Goal: Use online tool/utility: Utilize a website feature to perform a specific function

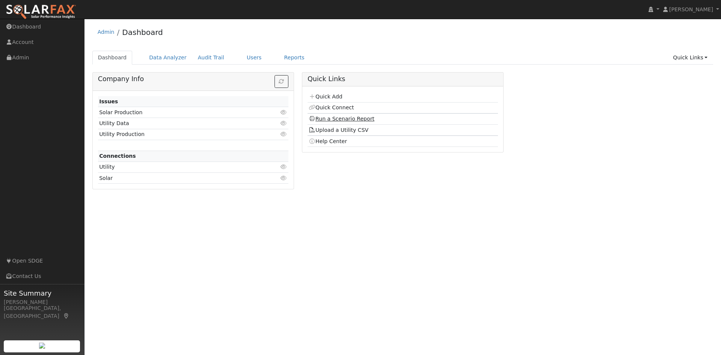
click at [346, 119] on link "Run a Scenario Report" at bounding box center [342, 119] width 66 height 6
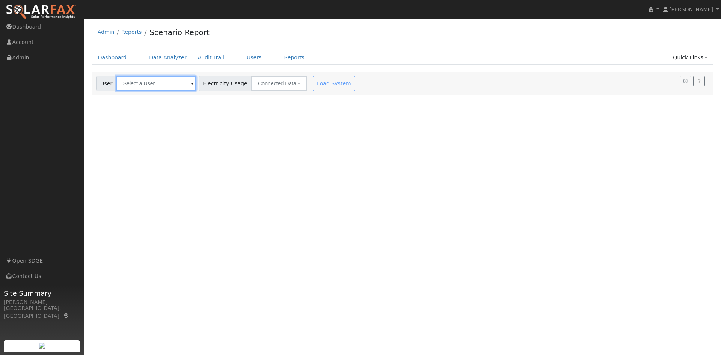
click at [167, 86] on input "text" at bounding box center [156, 83] width 80 height 15
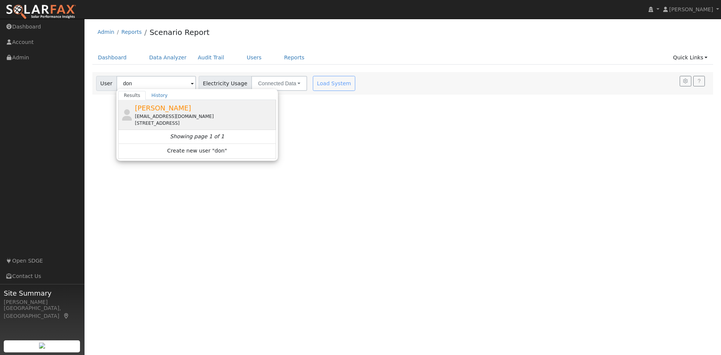
click at [177, 112] on div "[PERSON_NAME] [EMAIL_ADDRESS][DOMAIN_NAME] [STREET_ADDRESS]" at bounding box center [204, 115] width 139 height 24
type input "[PERSON_NAME]"
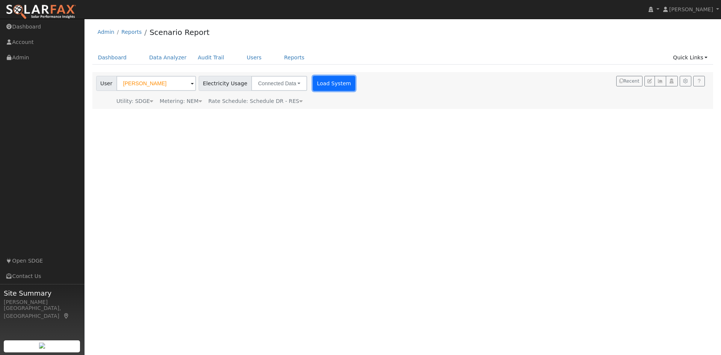
click at [316, 82] on button "Load System" at bounding box center [334, 83] width 43 height 15
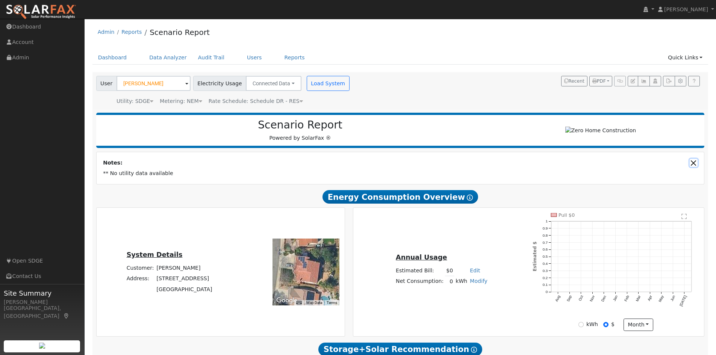
click at [694, 167] on button "Close" at bounding box center [693, 163] width 8 height 8
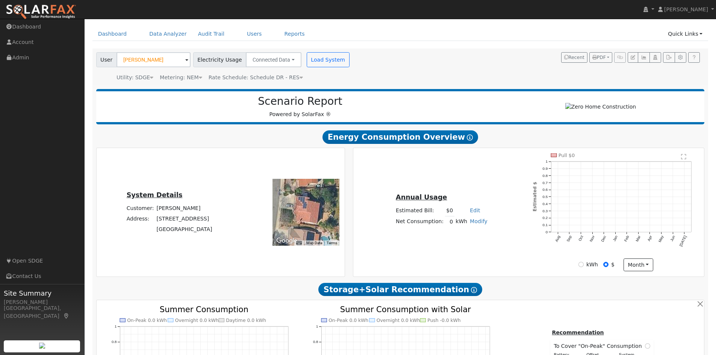
scroll to position [11, 0]
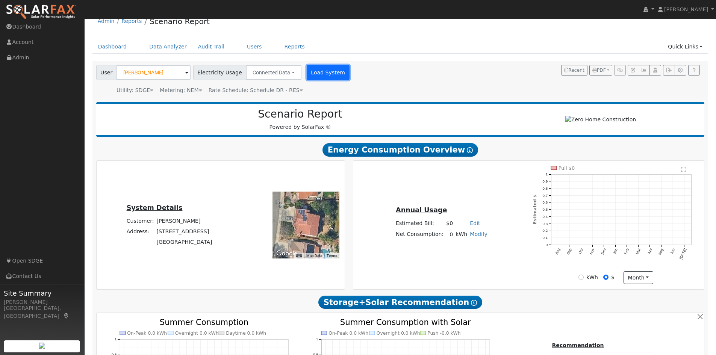
click at [311, 69] on button "Load System" at bounding box center [328, 72] width 43 height 15
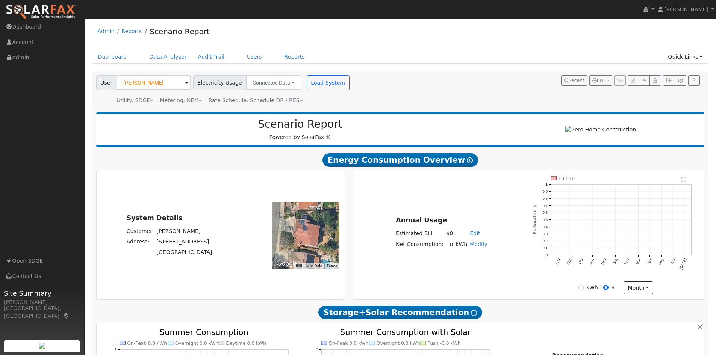
scroll to position [0, 0]
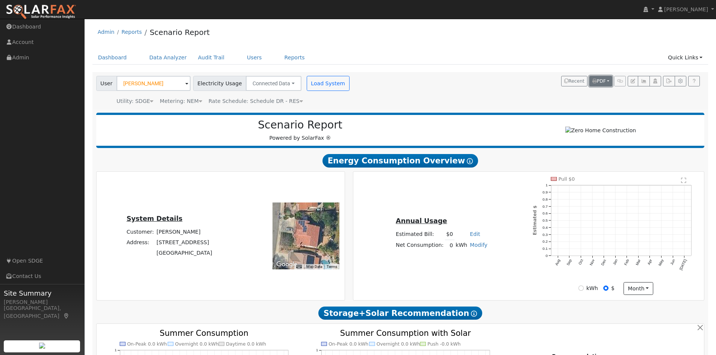
click at [606, 81] on button "PDF" at bounding box center [600, 81] width 23 height 11
click at [595, 66] on div "Dashboard Data Analyzer Audit Trail Users Reports Quick Links Quick Add Quick C…" at bounding box center [400, 61] width 616 height 21
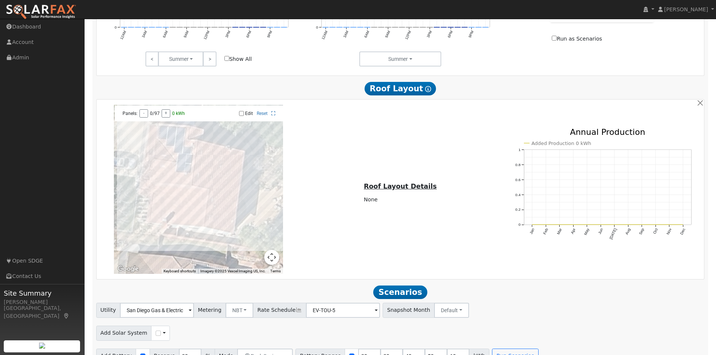
scroll to position [420, 0]
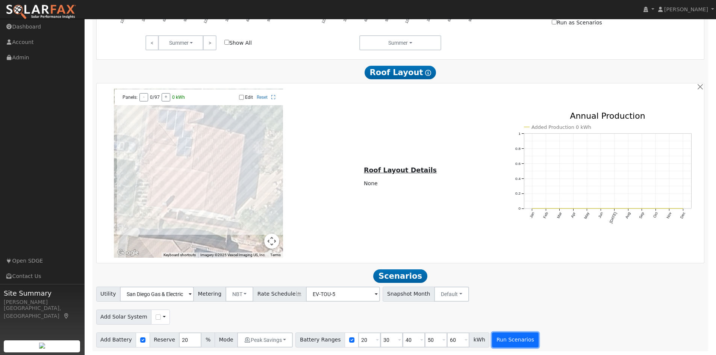
click at [501, 342] on button "Run Scenarios" at bounding box center [515, 339] width 46 height 15
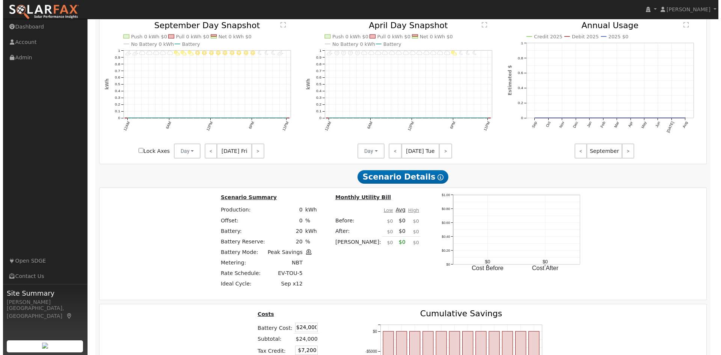
scroll to position [986, 0]
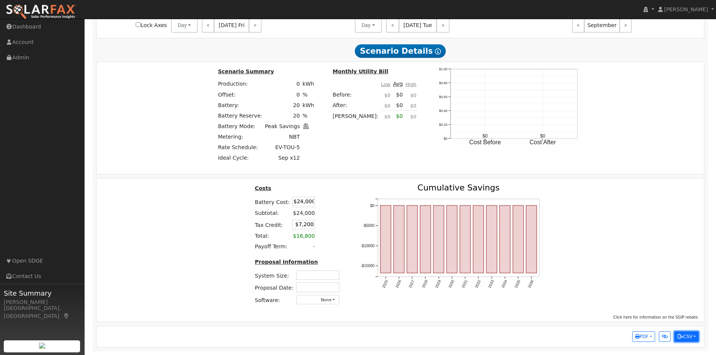
click at [692, 338] on button "CSV" at bounding box center [686, 336] width 24 height 11
click at [681, 301] on link "Scenario Interval Data (Before)" at bounding box center [651, 301] width 93 height 11
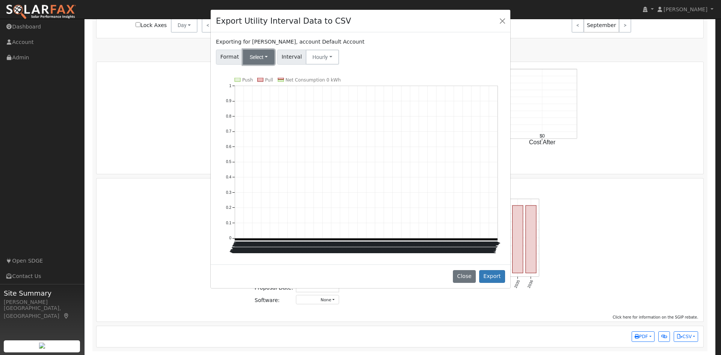
click at [253, 54] on button "Select" at bounding box center [259, 57] width 32 height 15
click at [265, 106] on link "SDGE" at bounding box center [268, 105] width 54 height 11
click at [326, 60] on button "Hourly" at bounding box center [321, 57] width 33 height 15
click at [323, 71] on link "15 Minute" at bounding box center [328, 73] width 52 height 11
click at [499, 274] on button "Export" at bounding box center [492, 276] width 26 height 13
